Goal: Navigation & Orientation: Go to known website

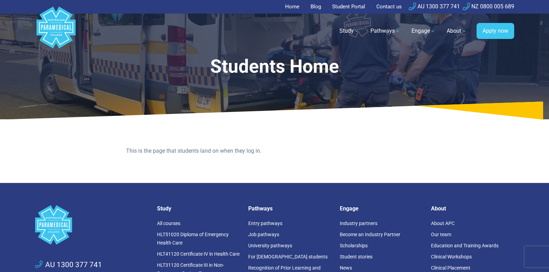
click at [345, 11] on link "Student Portal" at bounding box center [348, 7] width 41 height 14
